Goal: Task Accomplishment & Management: Manage account settings

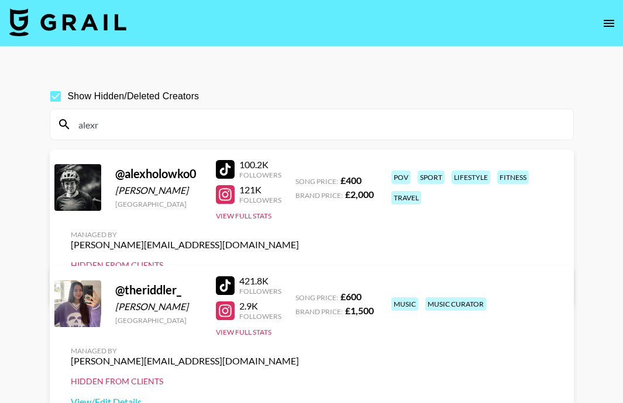
click at [98, 101] on span "Show Hidden/Deleted Creators" at bounding box center [134, 96] width 132 height 14
click at [68, 101] on input "Show Hidden/Deleted Creators" at bounding box center [55, 96] width 25 height 25
checkbox input "false"
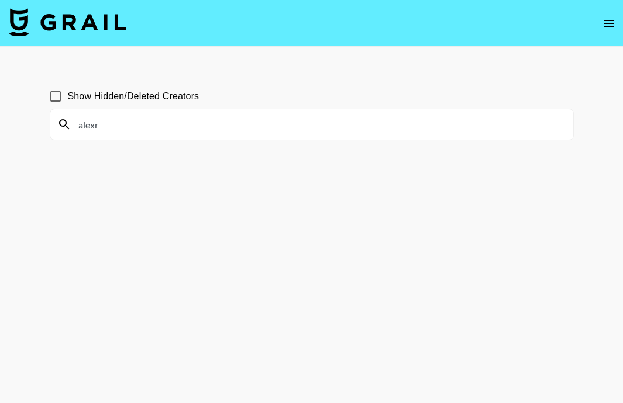
click at [607, 21] on icon "open drawer" at bounding box center [609, 23] width 14 height 14
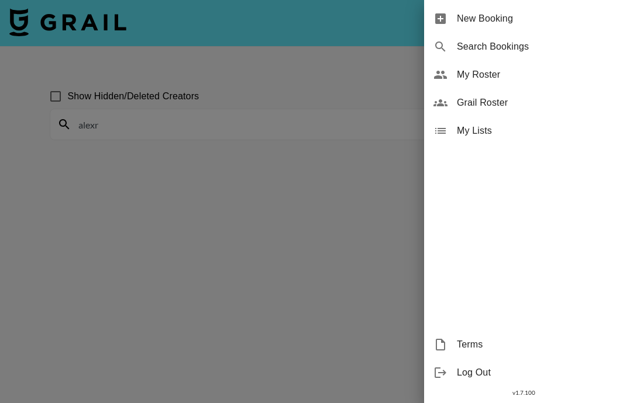
click at [485, 79] on span "My Roster" at bounding box center [535, 75] width 157 height 14
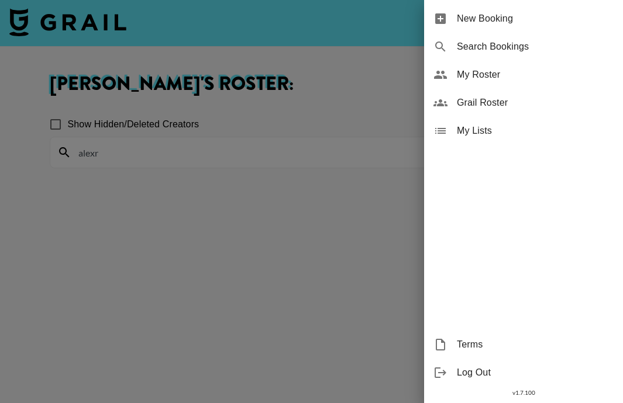
click at [287, 155] on div at bounding box center [311, 201] width 623 height 403
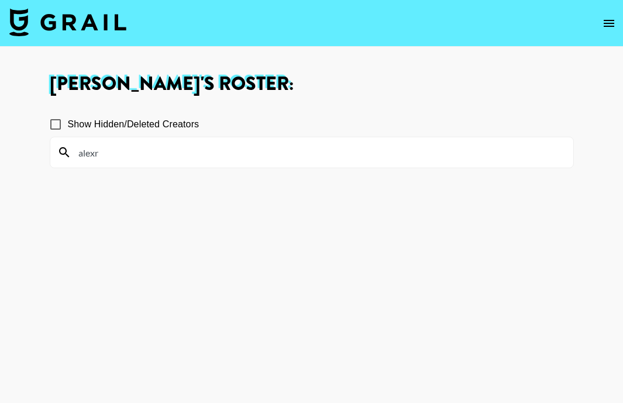
click at [155, 160] on input "alexr" at bounding box center [318, 152] width 495 height 19
type input "a"
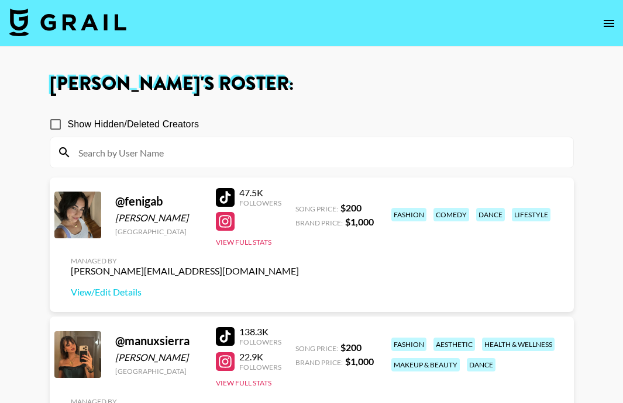
scroll to position [129, 0]
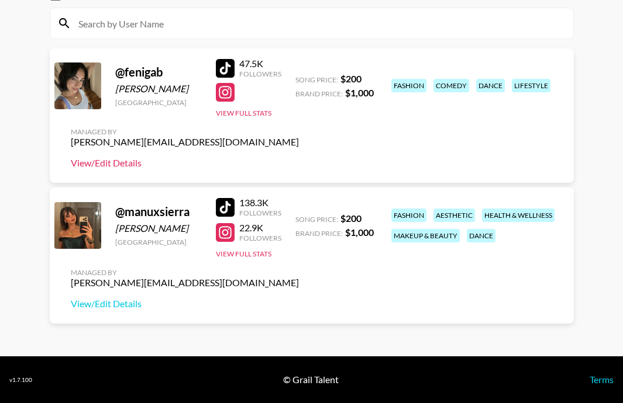
click at [115, 165] on link "View/Edit Details" at bounding box center [185, 163] width 228 height 12
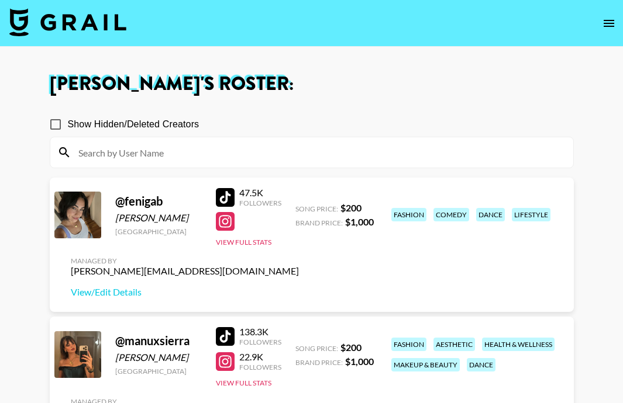
click at [603, 25] on icon "open drawer" at bounding box center [609, 23] width 14 height 14
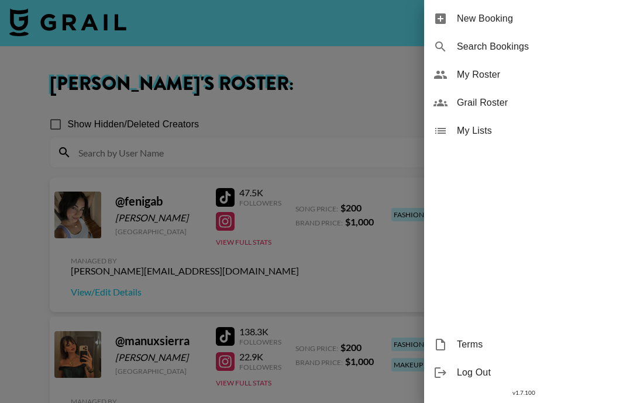
click at [381, 108] on div at bounding box center [311, 201] width 623 height 403
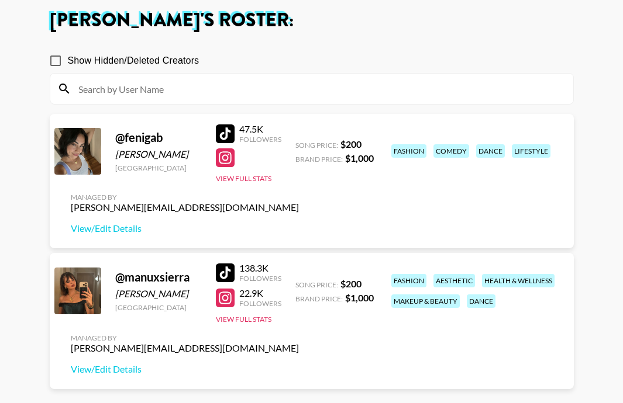
scroll to position [65, 0]
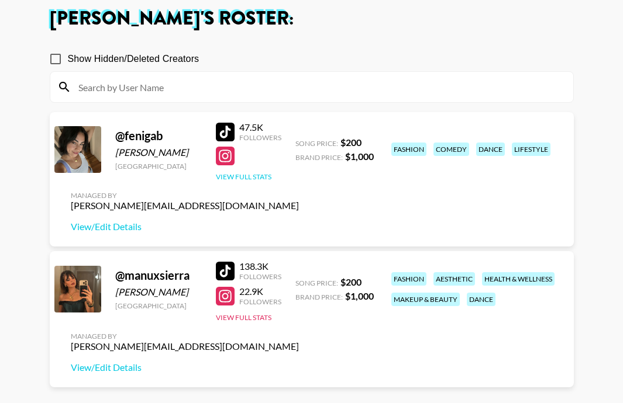
click at [261, 175] on button "View Full Stats" at bounding box center [244, 176] width 56 height 9
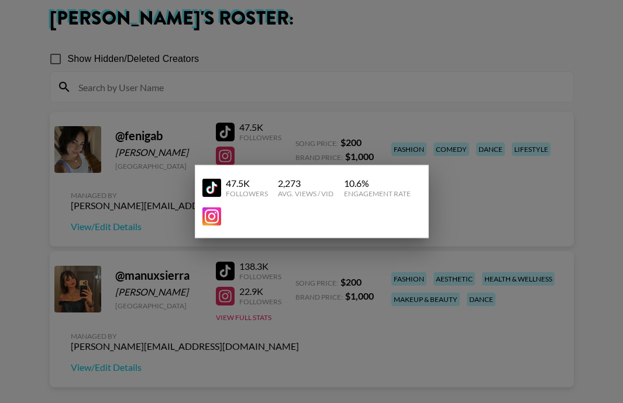
click at [477, 189] on div at bounding box center [311, 201] width 623 height 403
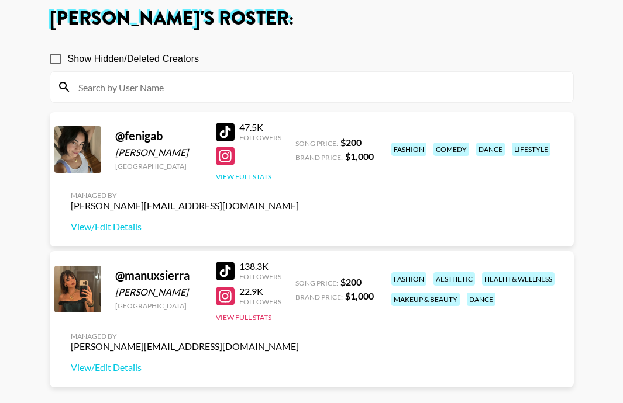
scroll to position [0, 0]
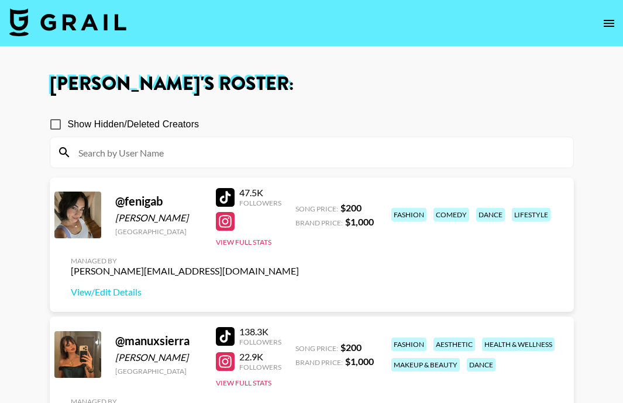
click at [609, 25] on icon "open drawer" at bounding box center [609, 23] width 14 height 14
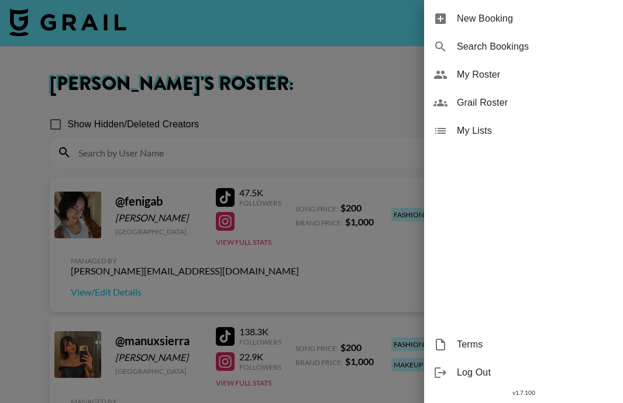
click at [388, 126] on div at bounding box center [311, 201] width 623 height 403
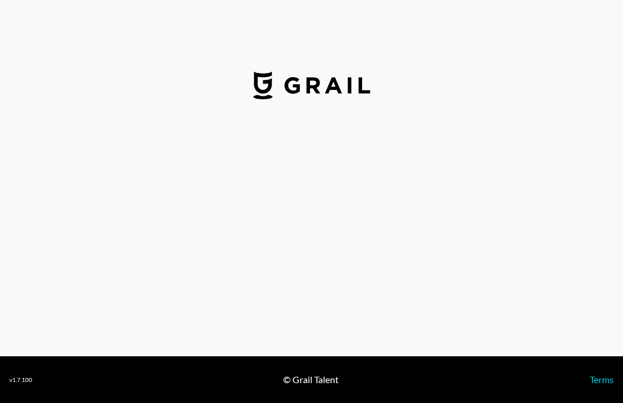
select select "USD"
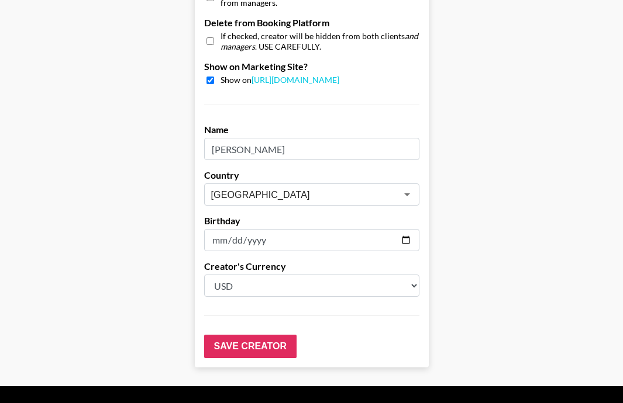
scroll to position [1183, 0]
